Goal: Book appointment/travel/reservation

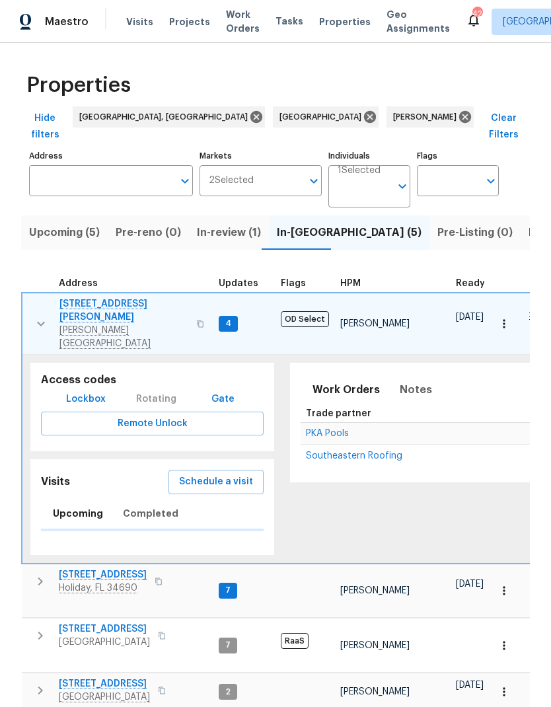
click at [243, 474] on span "Schedule a visit" at bounding box center [216, 482] width 74 height 17
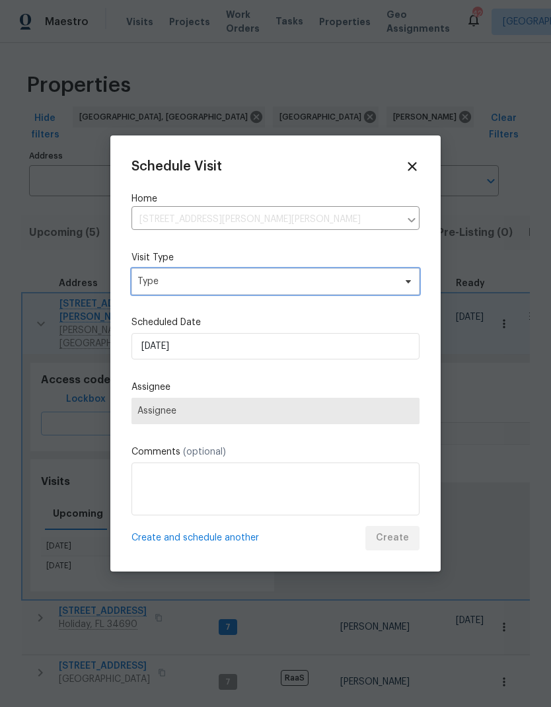
click at [341, 286] on span "Type" at bounding box center [265, 281] width 257 height 13
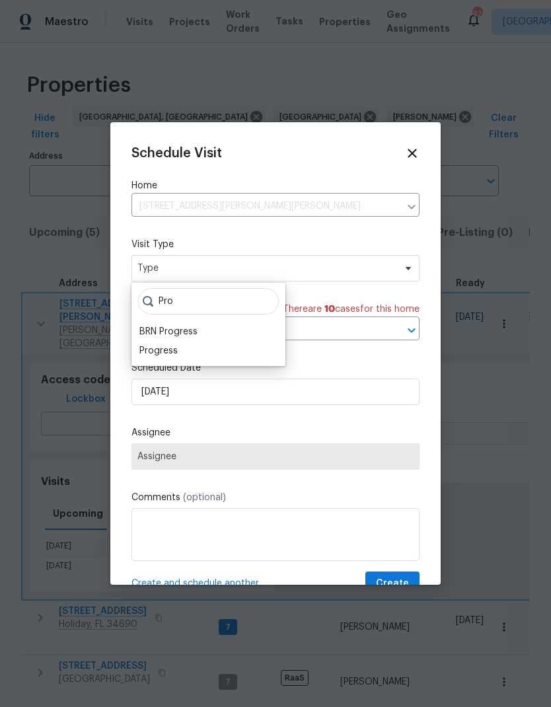
type input "Pro"
click at [153, 348] on div "Progress" at bounding box center [158, 351] width 38 height 14
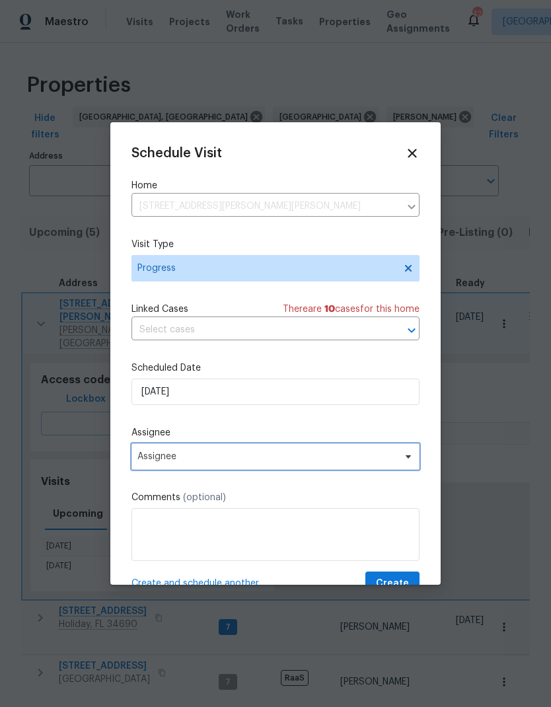
click at [148, 465] on span "Assignee" at bounding box center [276, 457] width 288 height 26
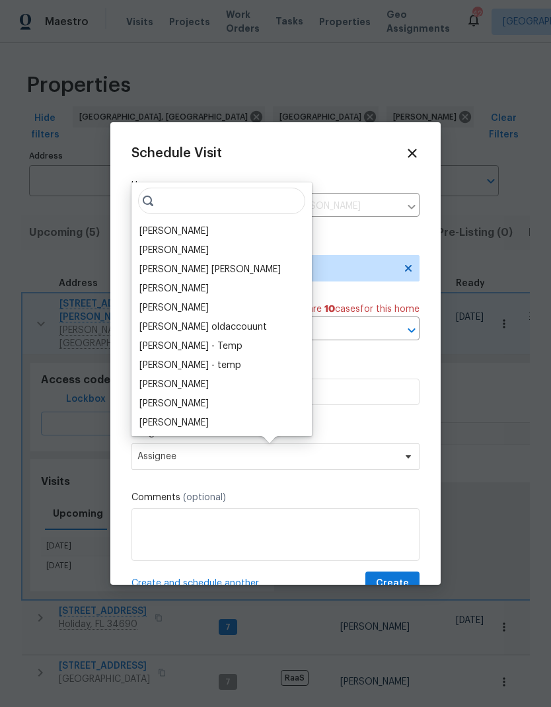
click at [151, 227] on div "[PERSON_NAME]" at bounding box center [173, 232] width 69 height 14
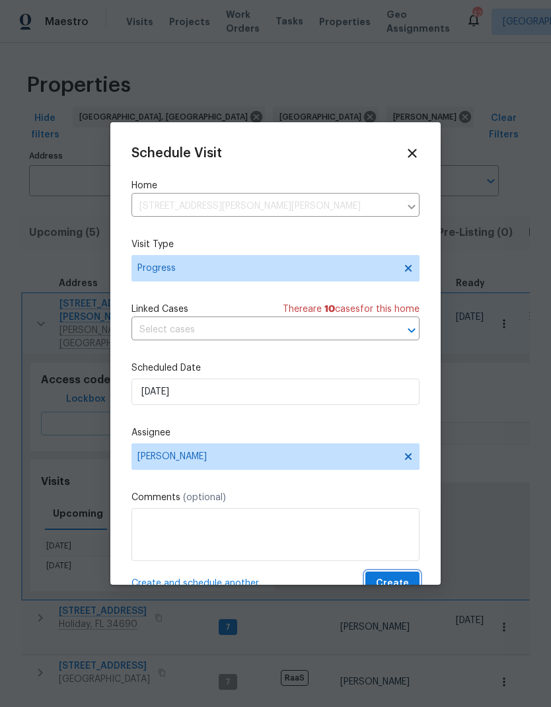
click at [403, 579] on span "Create" at bounding box center [392, 584] width 33 height 17
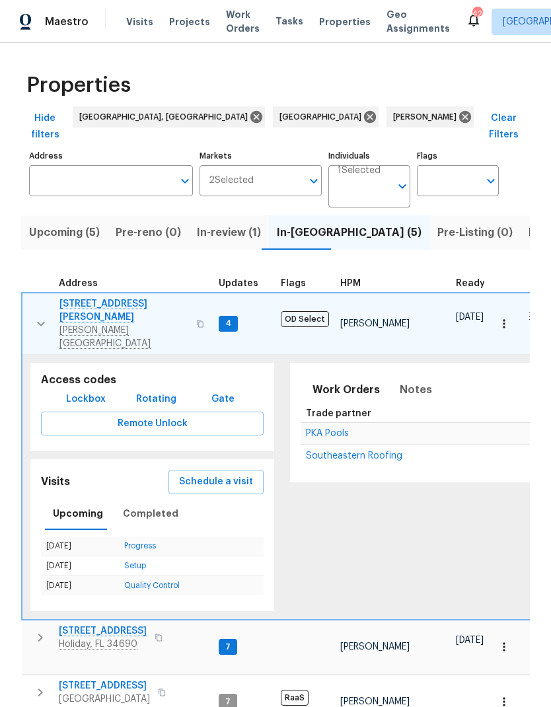
click at [32, 297] on button "button" at bounding box center [41, 323] width 26 height 53
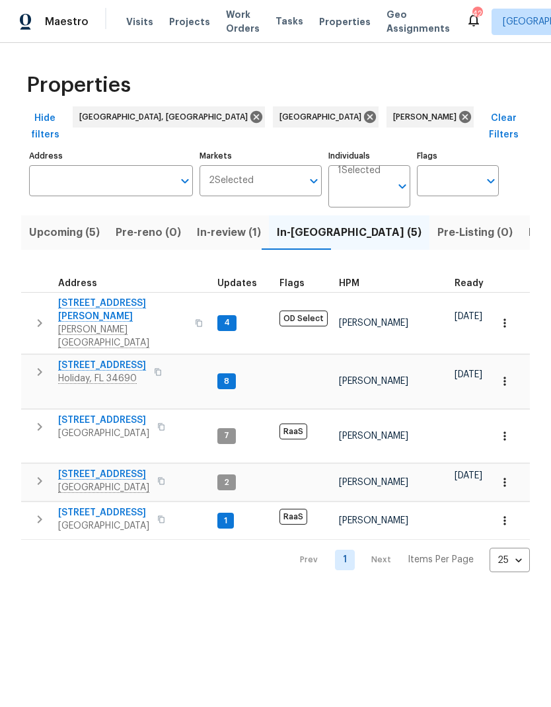
click at [35, 473] on icon "button" at bounding box center [40, 481] width 16 height 16
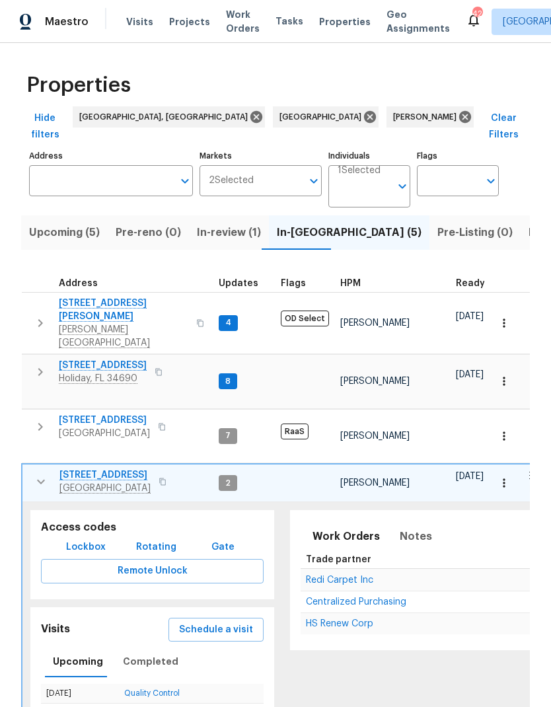
click at [198, 622] on span "Schedule a visit" at bounding box center [216, 630] width 74 height 17
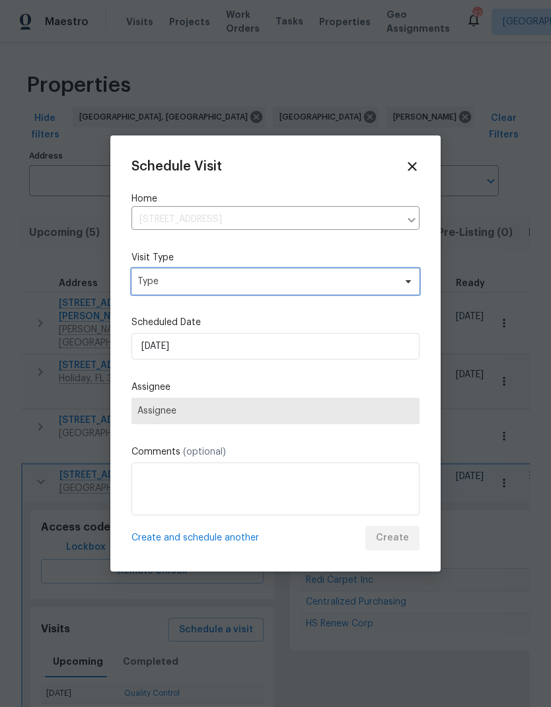
click at [165, 282] on span "Type" at bounding box center [265, 281] width 257 height 13
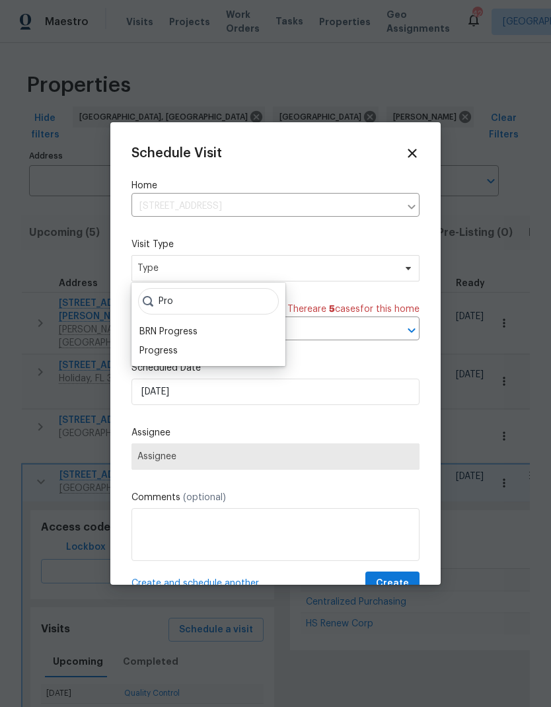
type input "Pro"
click at [151, 355] on div "Progress" at bounding box center [158, 351] width 38 height 14
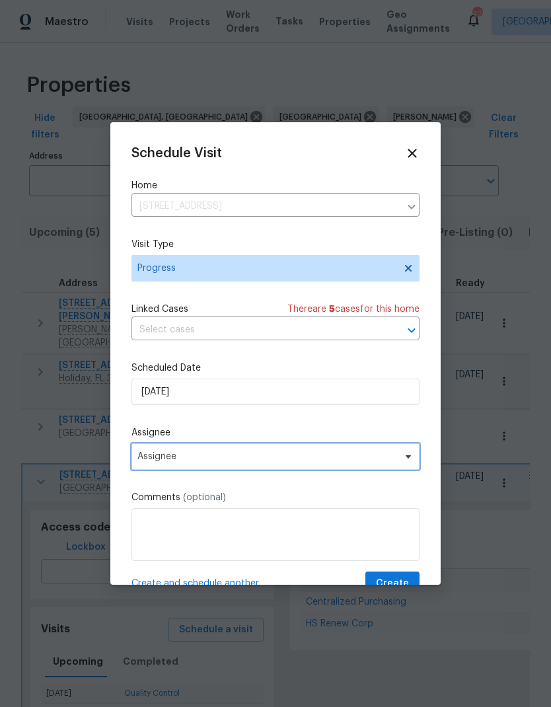
click at [153, 459] on span "Assignee" at bounding box center [266, 456] width 259 height 11
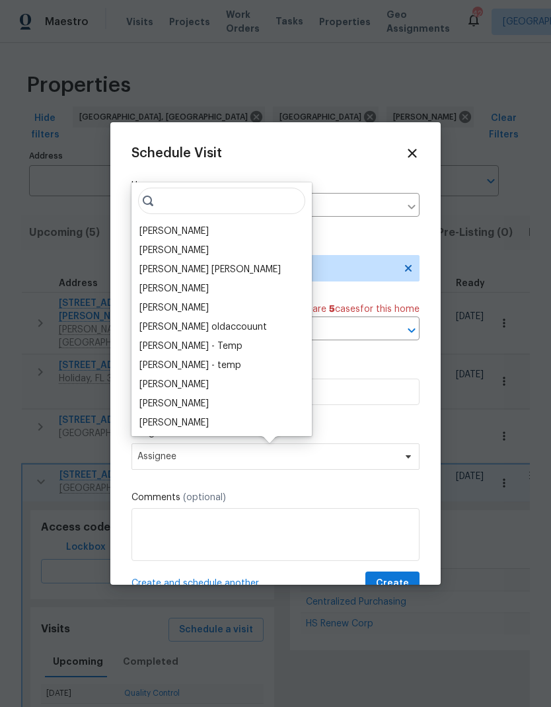
click at [154, 237] on div "[PERSON_NAME]" at bounding box center [173, 232] width 69 height 14
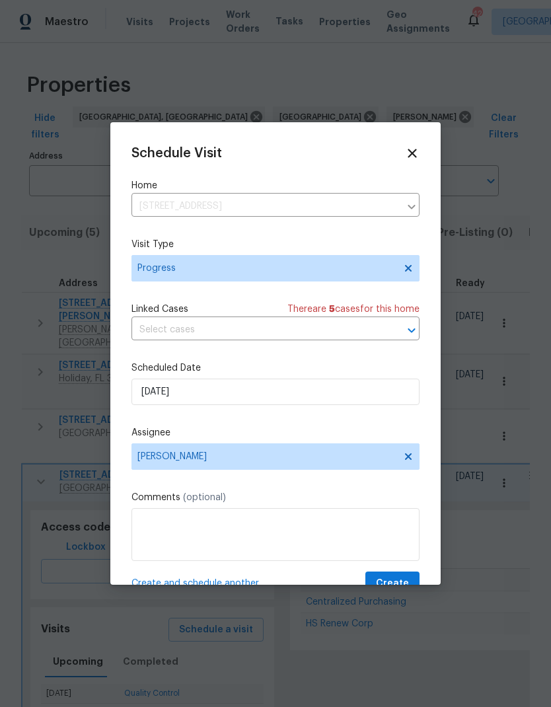
click at [409, 572] on div "Schedule Visit Home [STREET_ADDRESS] ​ Visit Type Progress Linked Cases There a…" at bounding box center [276, 369] width 288 height 453
click at [412, 579] on button "Create" at bounding box center [393, 584] width 54 height 24
